Goal: Information Seeking & Learning: Learn about a topic

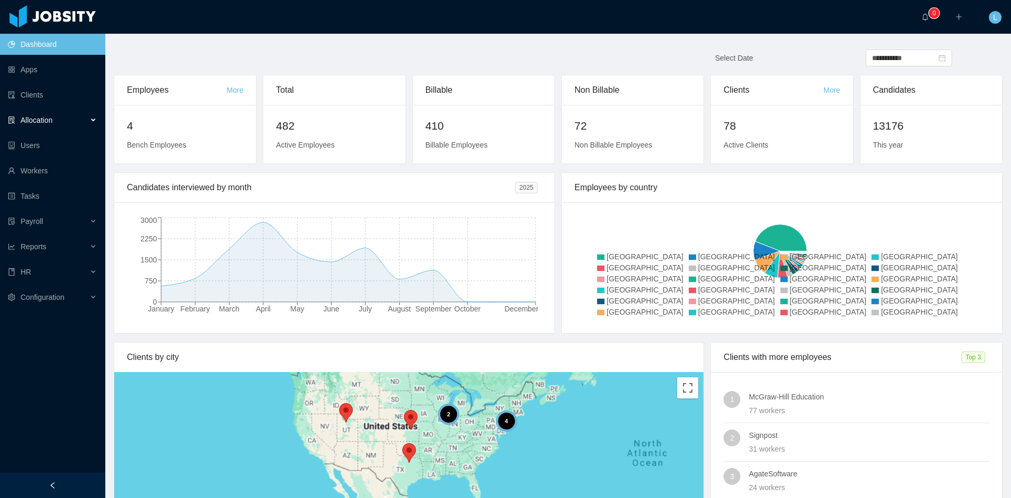
click at [54, 114] on div "Allocation" at bounding box center [52, 120] width 105 height 21
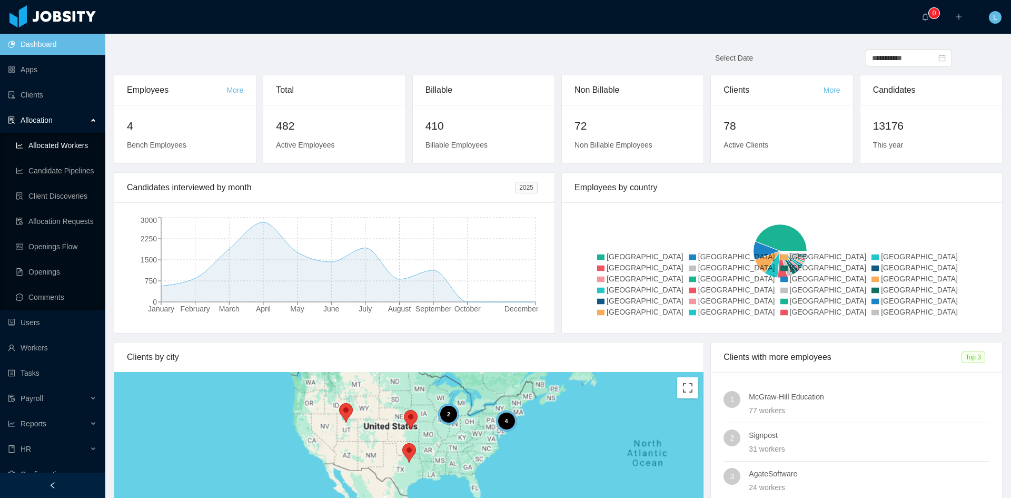
click at [68, 144] on link "Allocated Workers" at bounding box center [56, 145] width 81 height 21
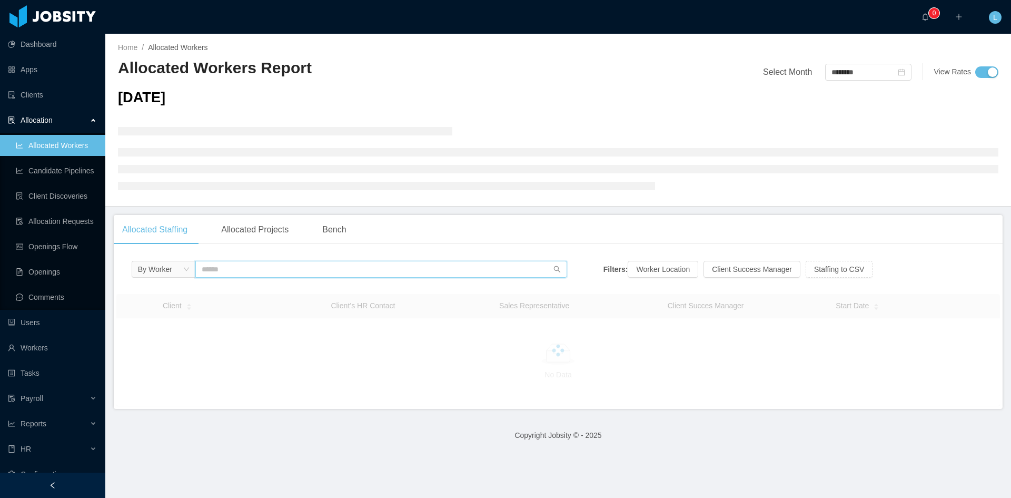
click at [306, 270] on input "text" at bounding box center [381, 269] width 372 height 17
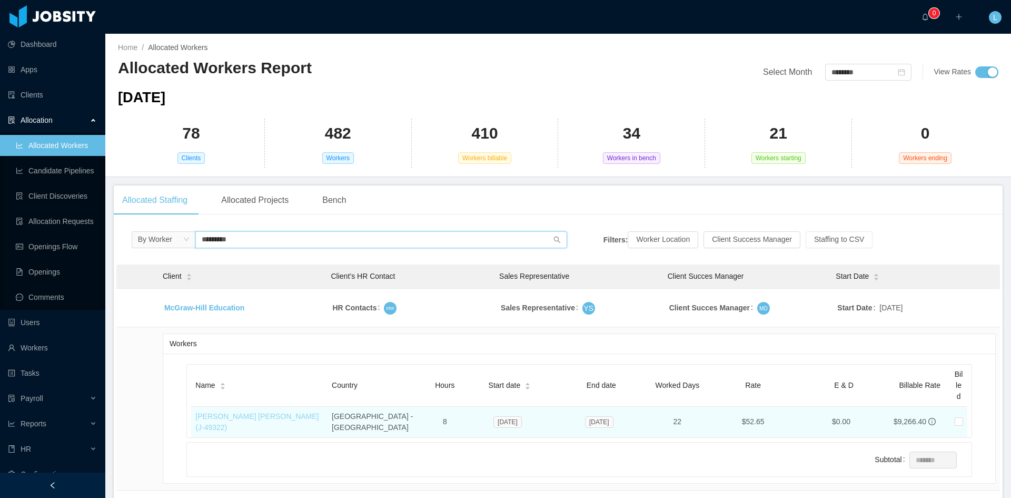
type input "*********"
click at [280, 416] on link "[PERSON_NAME] [PERSON_NAME] (J- 49322 )" at bounding box center [256, 421] width 123 height 19
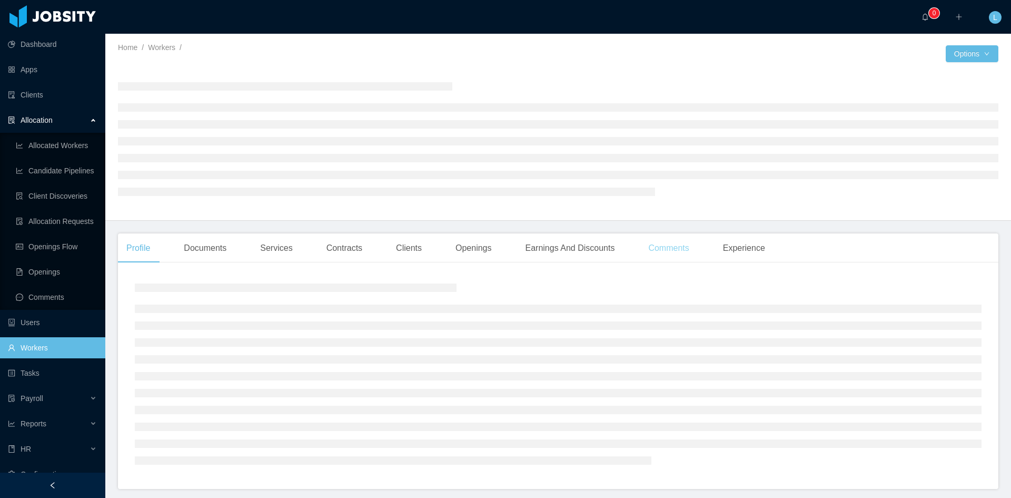
click at [654, 244] on div "Comments" at bounding box center [668, 247] width 57 height 29
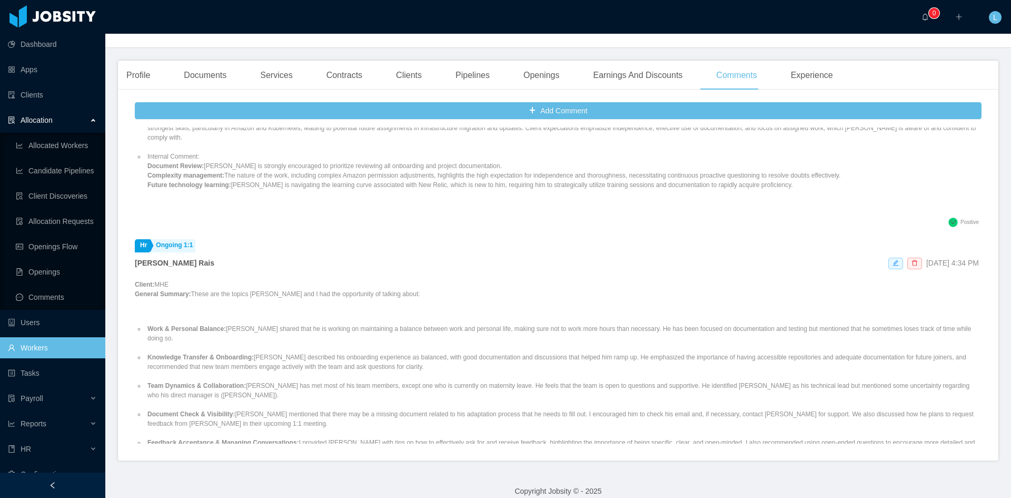
scroll to position [158, 0]
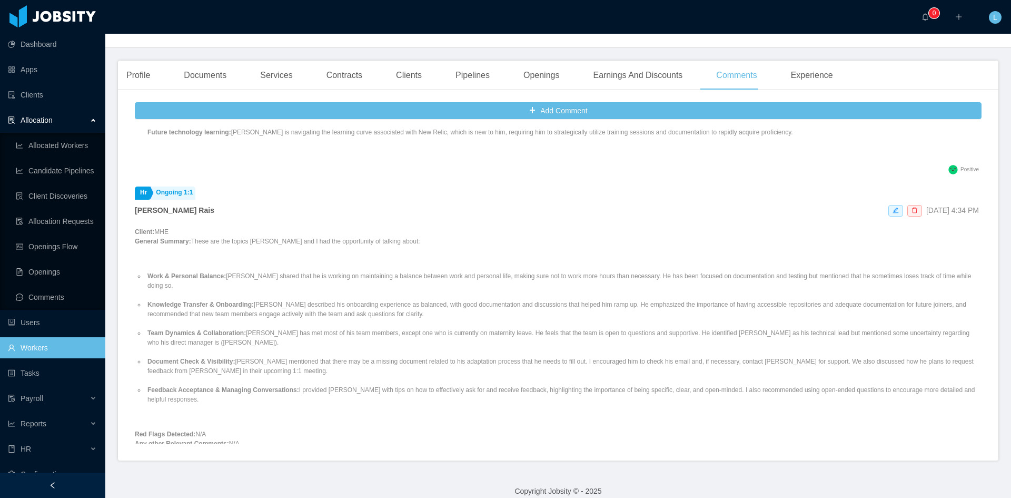
click at [259, 271] on li "Work & Personal Balance: [PERSON_NAME] shared that he is working on maintaining…" at bounding box center [563, 280] width 837 height 19
drag, startPoint x: 284, startPoint y: 253, endPoint x: 615, endPoint y: 257, distance: 330.8
click at [615, 271] on li "Work & Personal Balance: [PERSON_NAME] shared that he is working on maintaining…" at bounding box center [563, 280] width 837 height 19
copy li "working on maintaining a balance between work and personal life, making sure no…"
click at [67, 135] on link "Allocated Workers" at bounding box center [56, 145] width 81 height 21
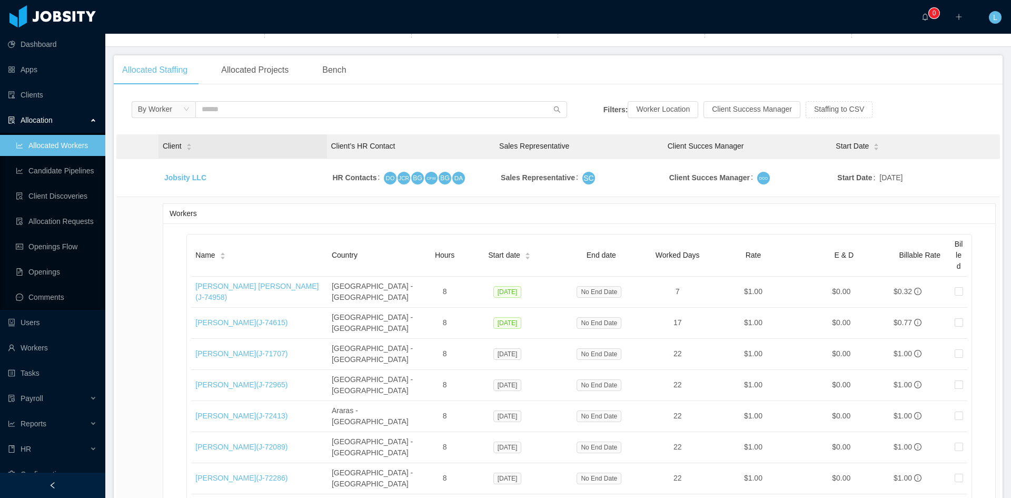
scroll to position [25, 0]
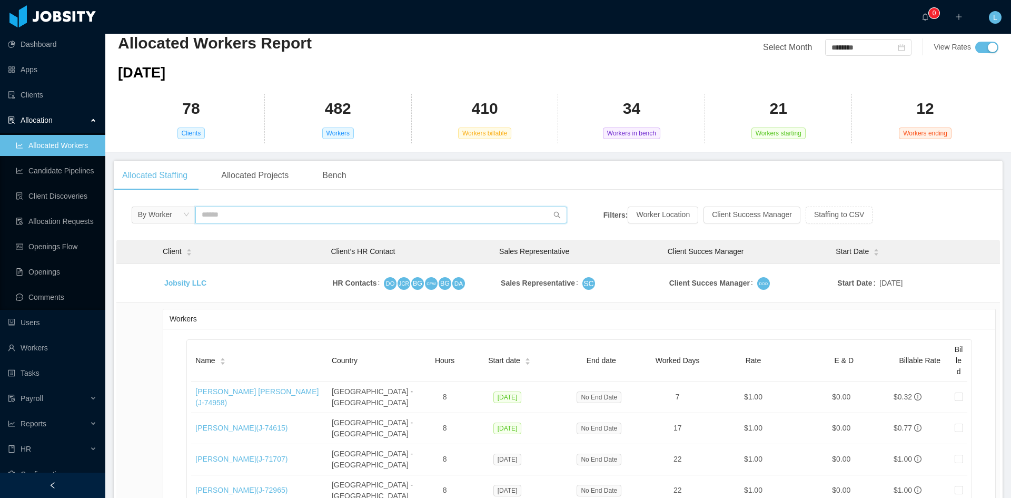
click at [259, 215] on input "text" at bounding box center [381, 214] width 372 height 17
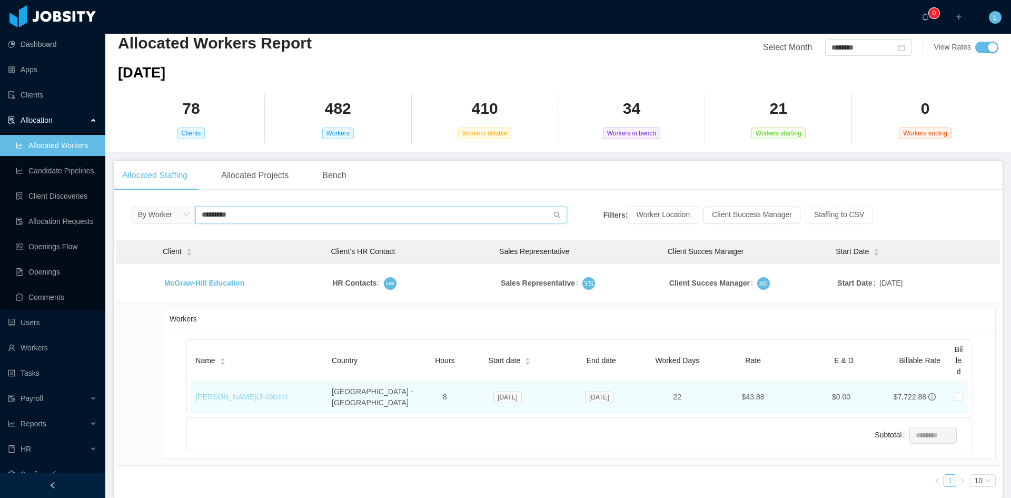
type input "*********"
click at [231, 394] on link "[PERSON_NAME] (J- 49044 )" at bounding box center [241, 396] width 92 height 8
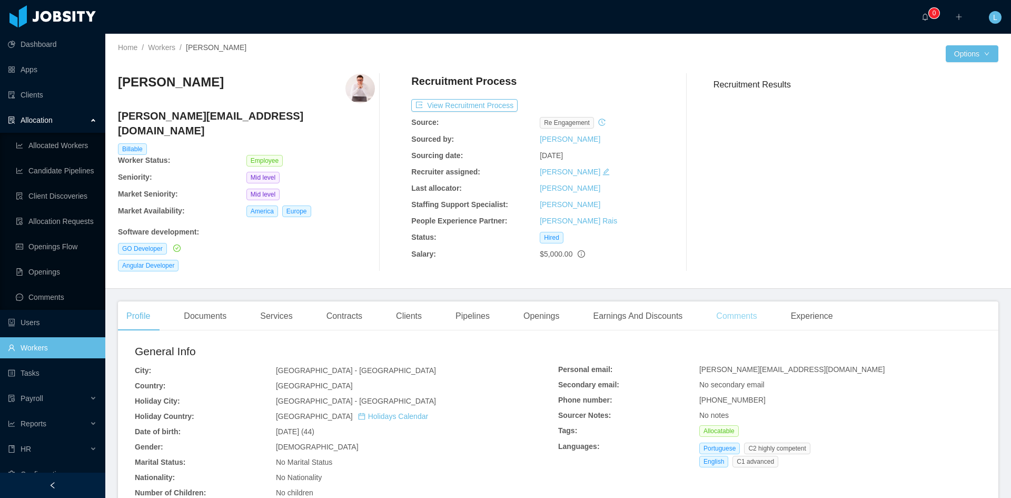
click at [727, 301] on div "Comments" at bounding box center [736, 315] width 57 height 29
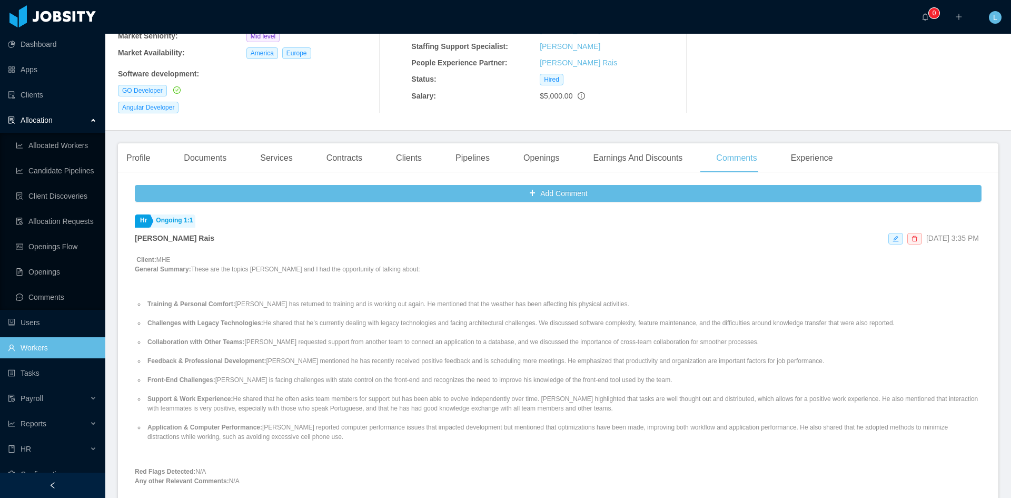
scroll to position [53, 0]
